Goal: Find specific page/section: Find specific page/section

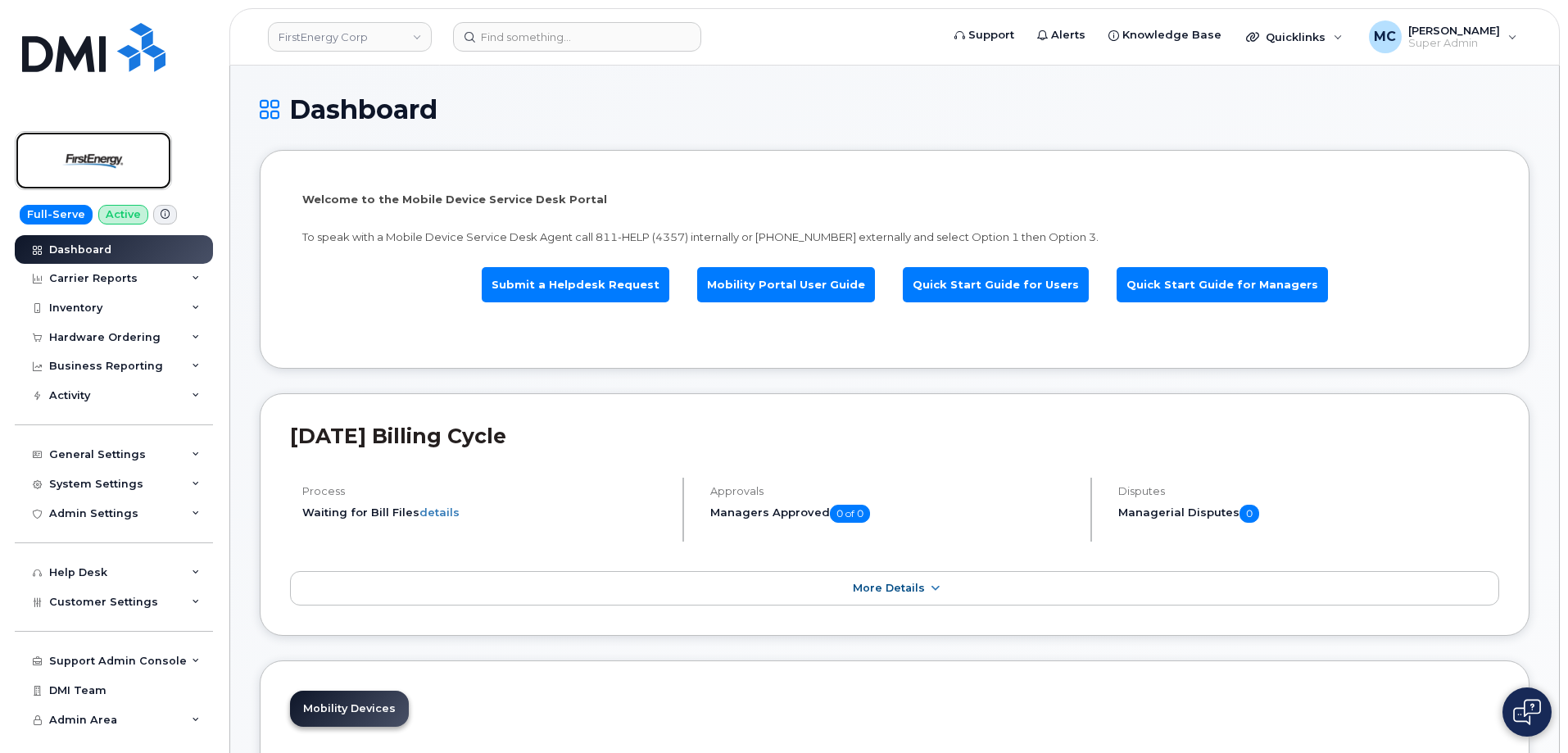
drag, startPoint x: 127, startPoint y: 143, endPoint x: 126, endPoint y: 83, distance: 60.0
click at [127, 143] on img at bounding box center [93, 160] width 126 height 47
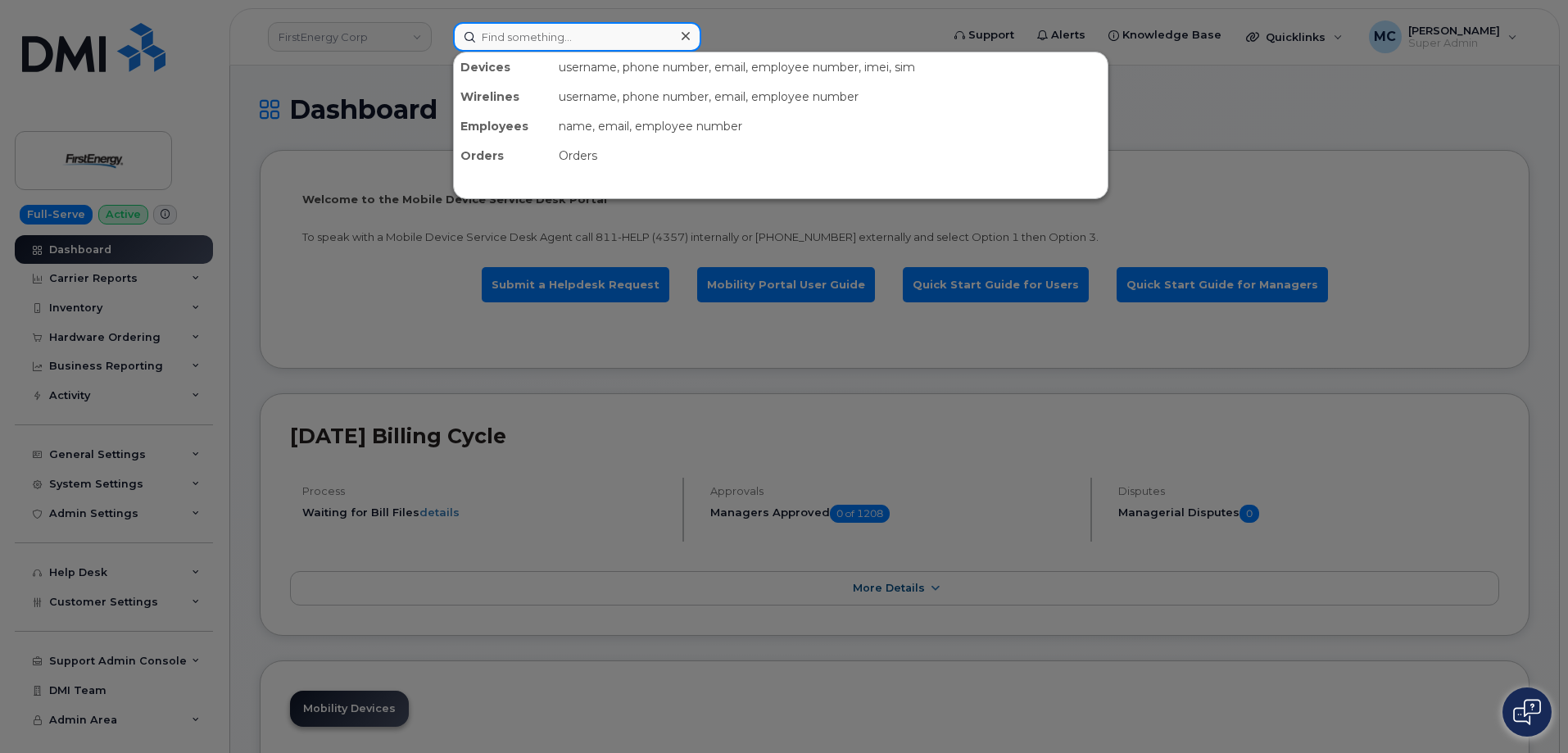
click at [602, 33] on input at bounding box center [577, 37] width 248 height 30
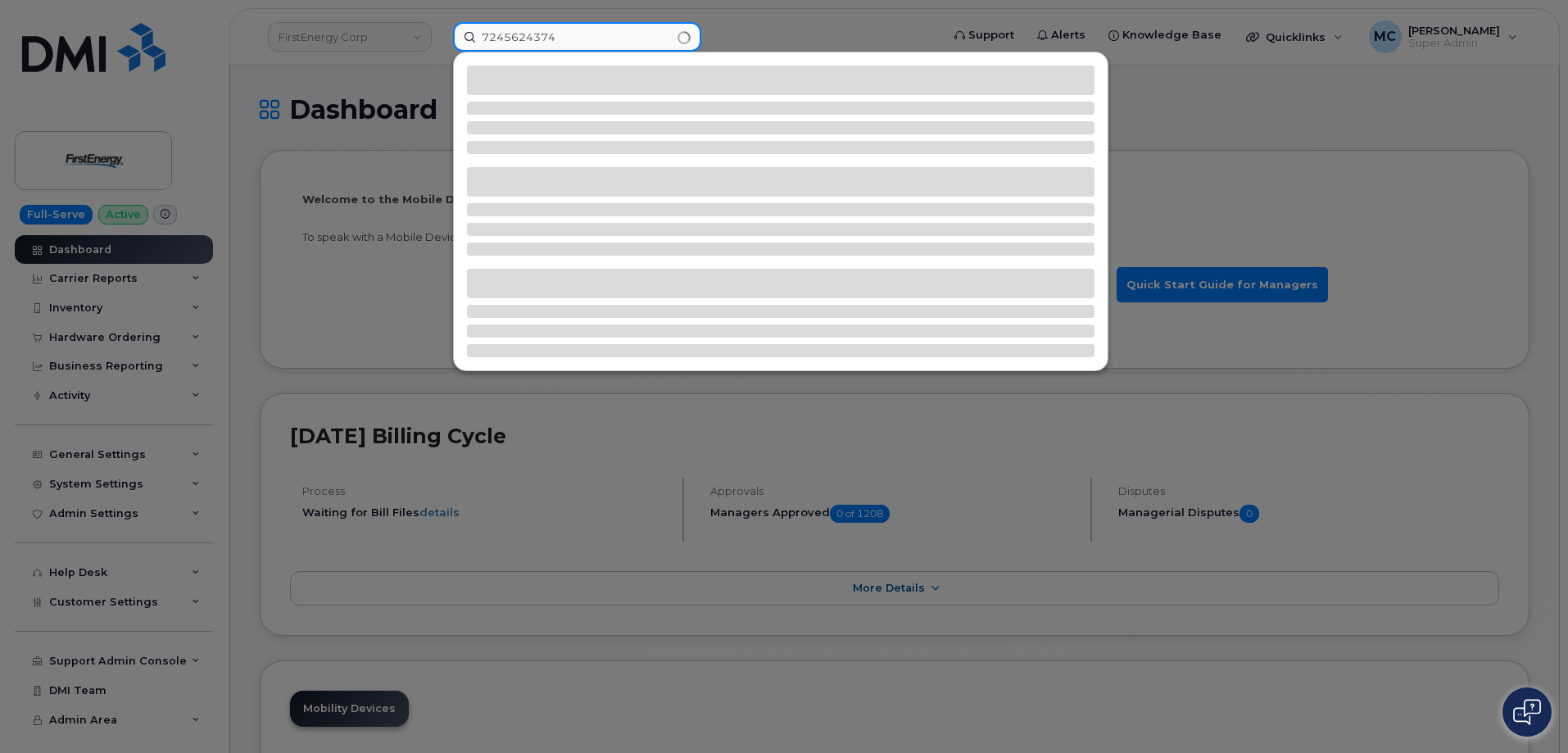
type input "7245624374"
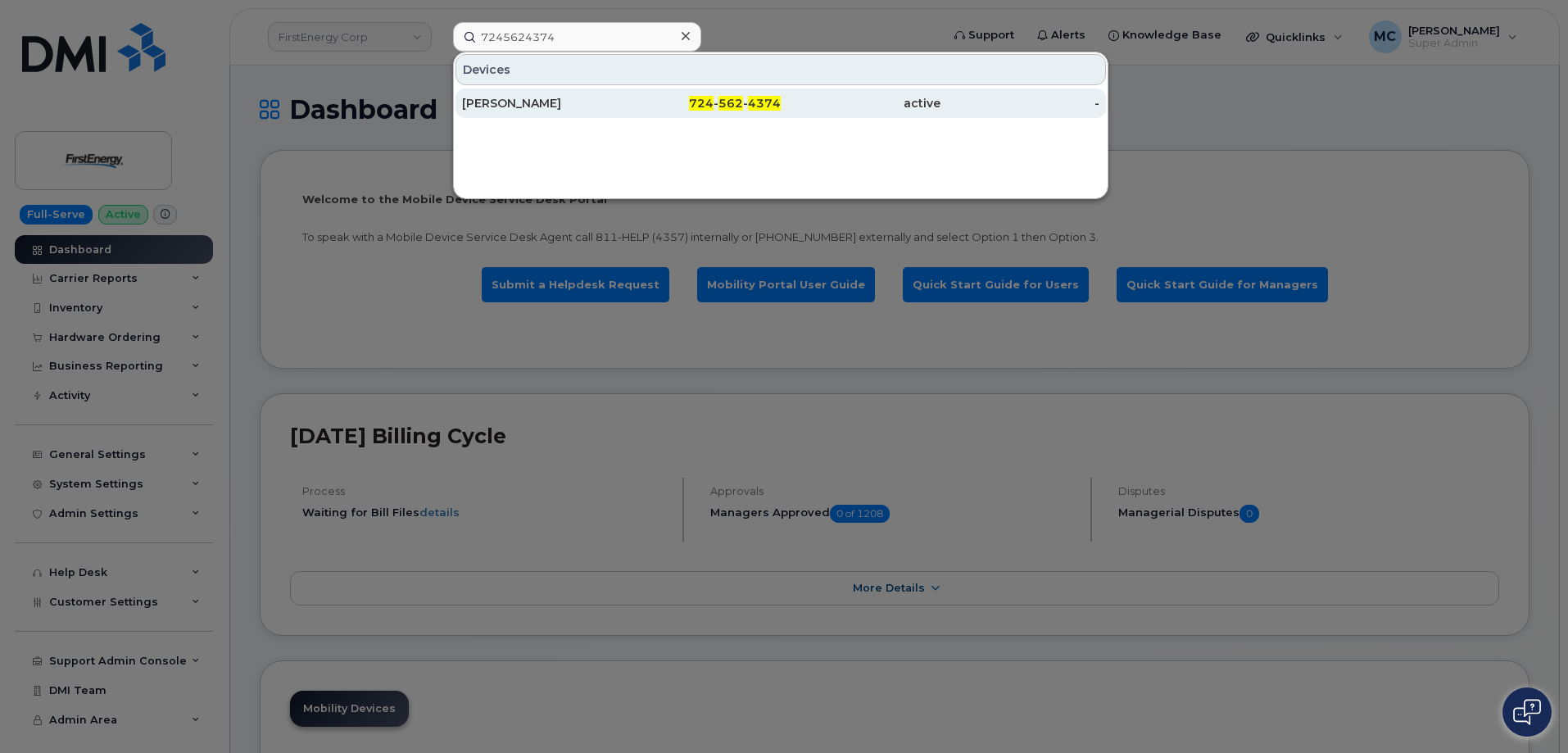
click at [614, 104] on div "Casey Spargur" at bounding box center [542, 103] width 160 height 17
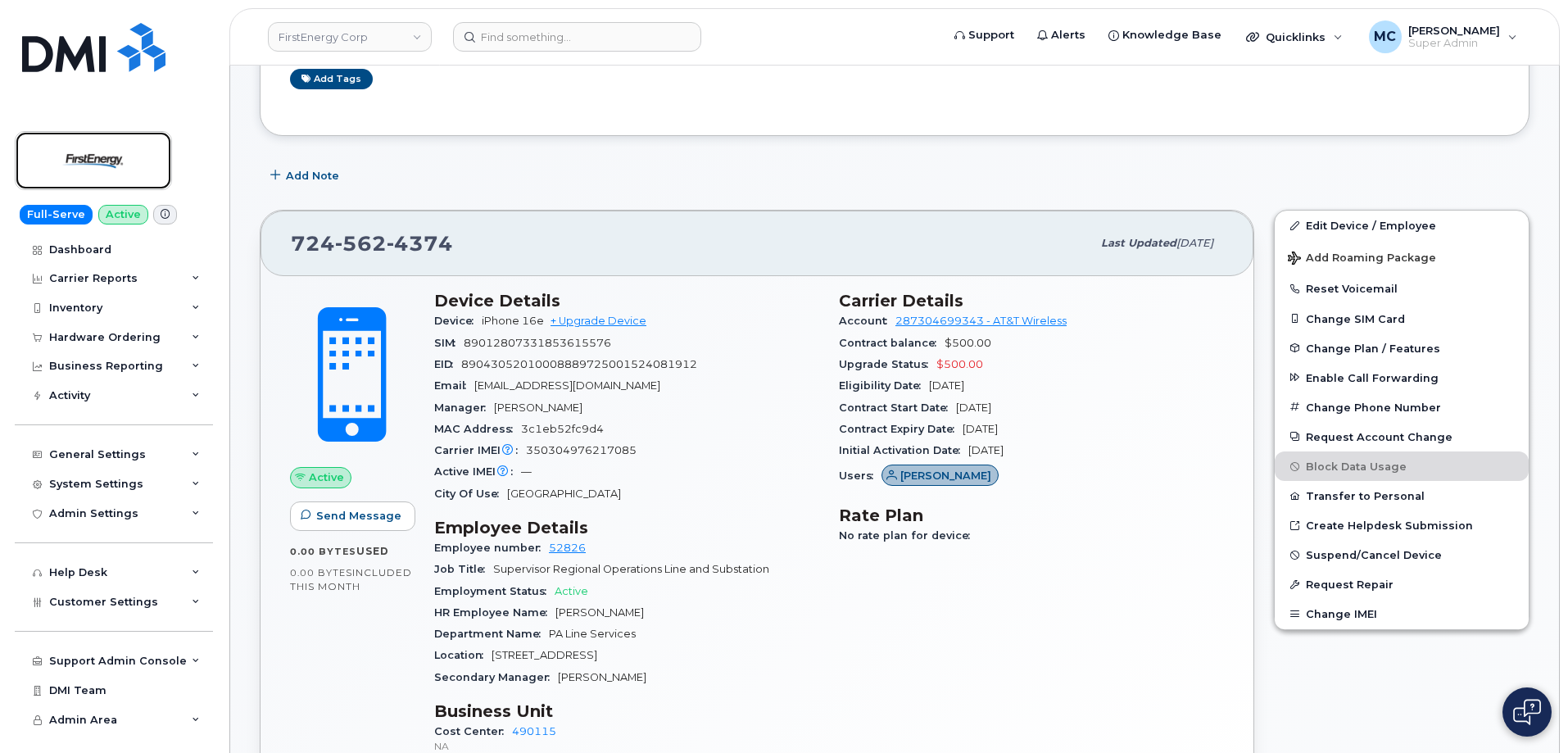
scroll to position [224, 0]
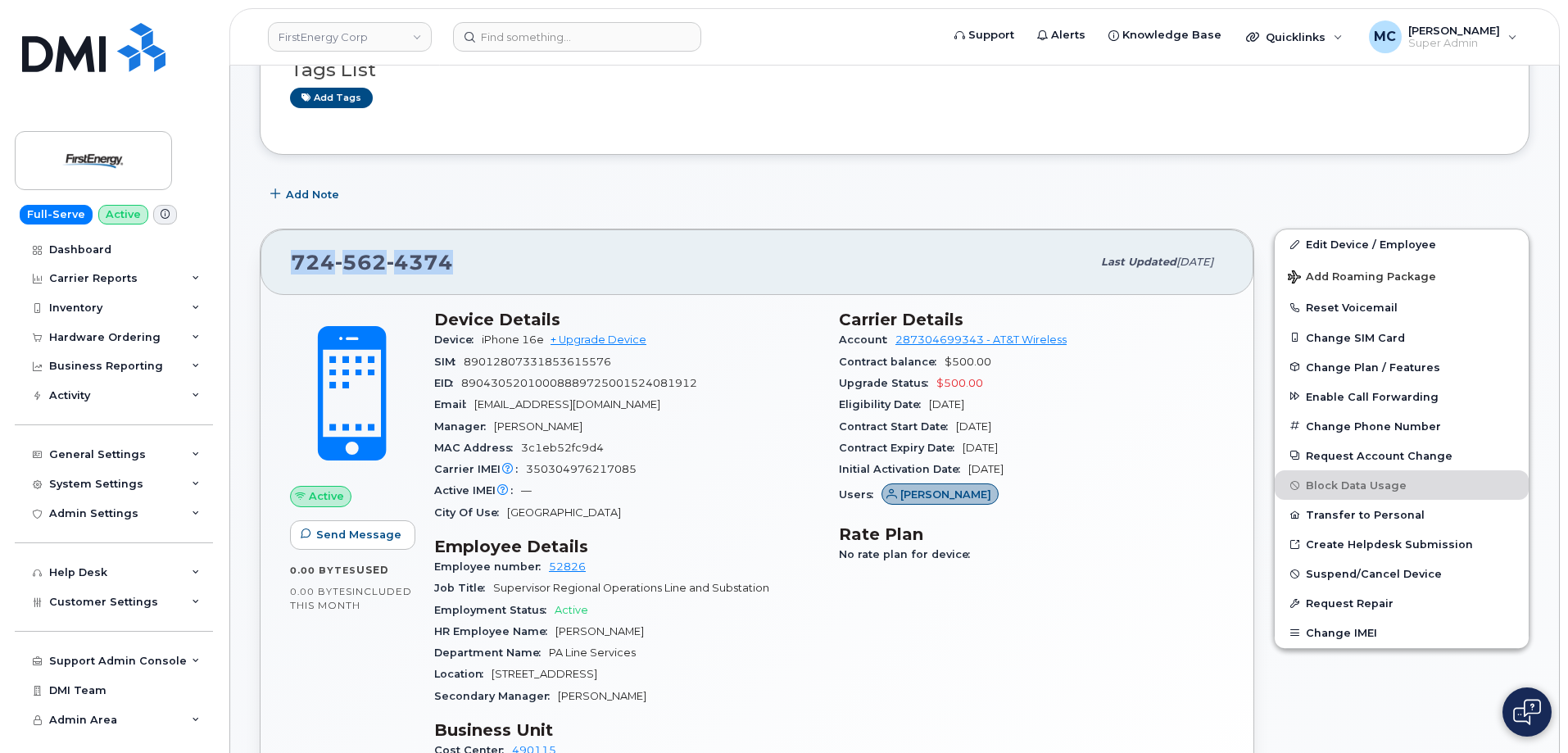
drag, startPoint x: 459, startPoint y: 267, endPoint x: 293, endPoint y: 268, distance: 166.0
click at [293, 268] on div "724 562 4374" at bounding box center [690, 261] width 800 height 34
copy span "724 562 4374"
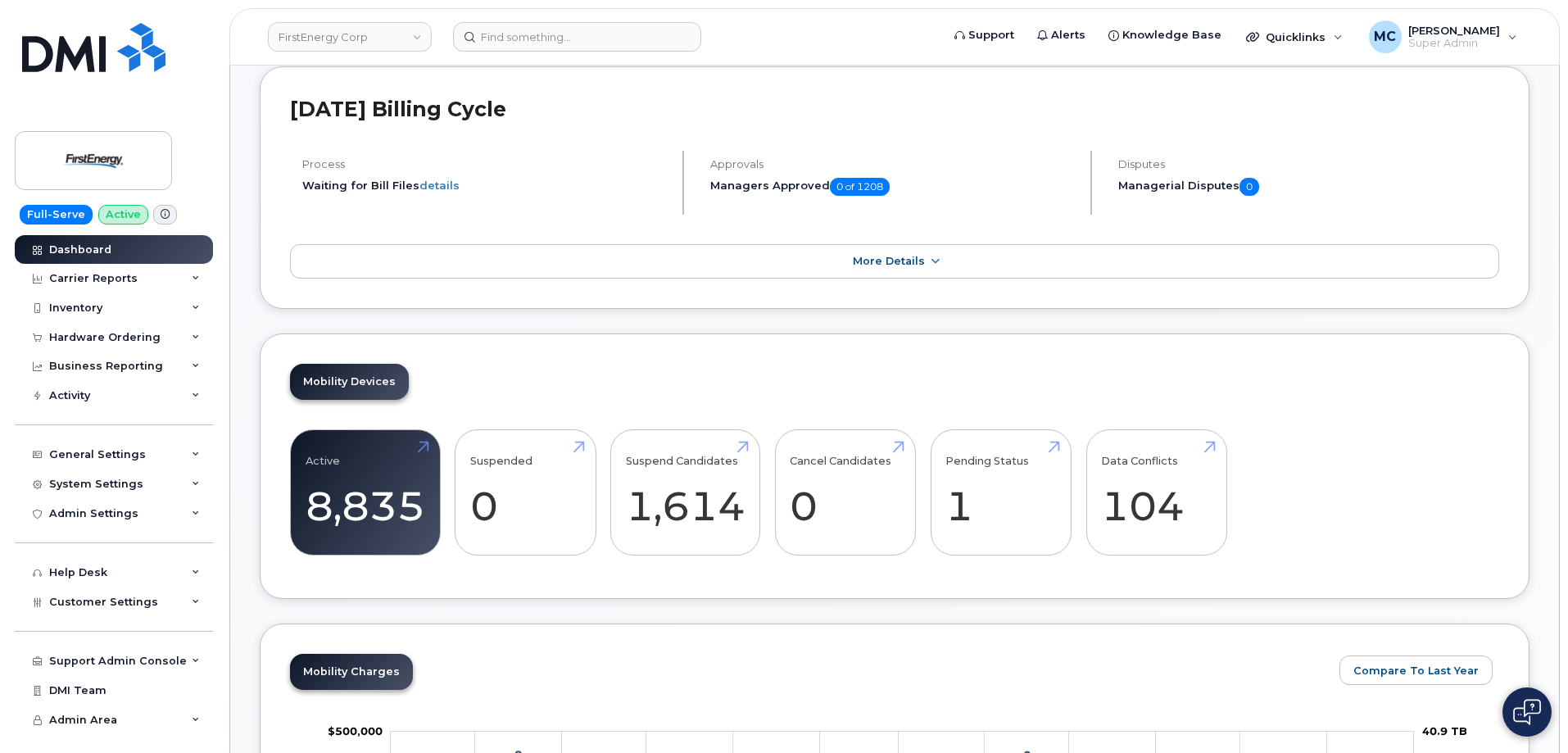
scroll to position [341, 0]
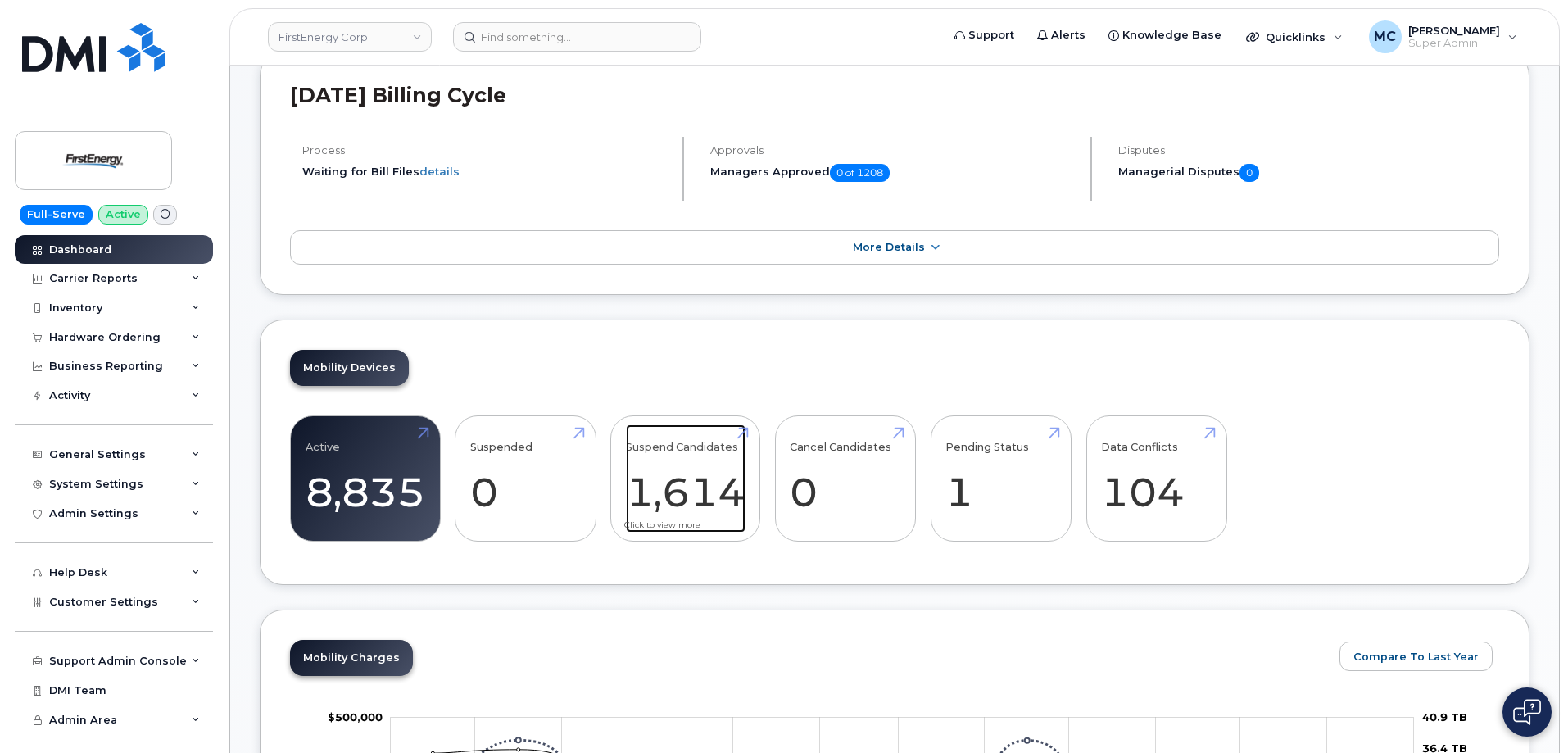
click at [689, 499] on link "Suspend Candidates 1,614" at bounding box center [686, 478] width 120 height 108
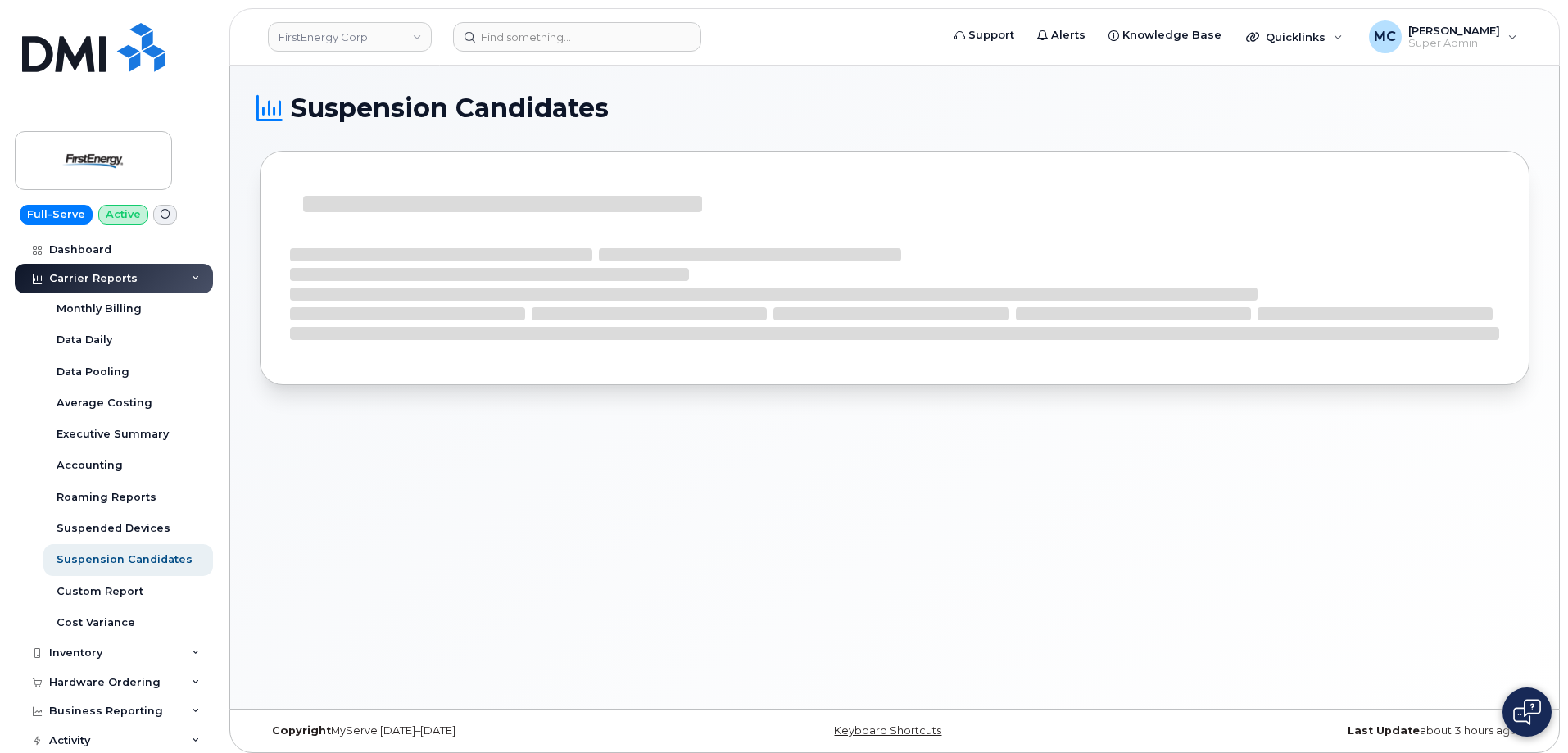
click at [1056, 101] on h1 "Suspension Candidates" at bounding box center [890, 108] width 1262 height 26
